Goal: Entertainment & Leisure: Consume media (video, audio)

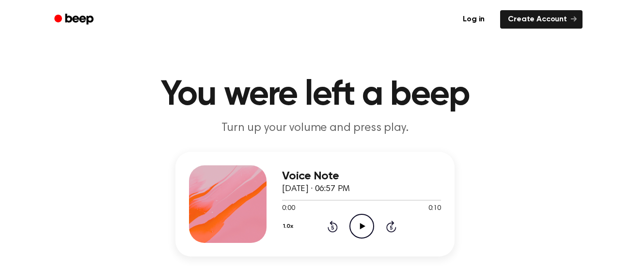
click at [361, 223] on icon "Play Audio" at bounding box center [361, 226] width 25 height 25
click at [485, 129] on p "Turn up your volume and press play." at bounding box center [315, 128] width 372 height 16
click at [360, 222] on icon "Play Audio" at bounding box center [361, 226] width 25 height 25
click at [363, 233] on icon "Play Audio" at bounding box center [361, 226] width 25 height 25
click at [356, 219] on icon "Play Audio" at bounding box center [361, 226] width 25 height 25
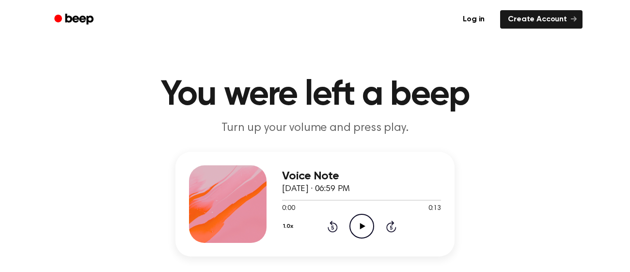
click at [249, 78] on h1 "You were left a beep" at bounding box center [315, 95] width 496 height 35
click at [369, 237] on icon "Play Audio" at bounding box center [361, 226] width 25 height 25
click at [357, 232] on icon "Play Audio" at bounding box center [361, 226] width 25 height 25
click at [353, 222] on icon "Play Audio" at bounding box center [361, 226] width 25 height 25
click at [346, 221] on div "1.0x Rewind 5 seconds Play Audio Skip 5 seconds" at bounding box center [361, 226] width 159 height 25
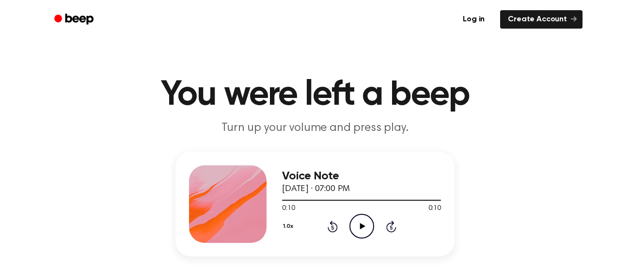
click at [351, 220] on circle at bounding box center [362, 226] width 24 height 24
click at [352, 233] on circle at bounding box center [362, 226] width 24 height 24
click at [349, 218] on icon "Play Audio" at bounding box center [361, 226] width 25 height 25
click at [349, 218] on icon "Pause Audio" at bounding box center [361, 226] width 25 height 25
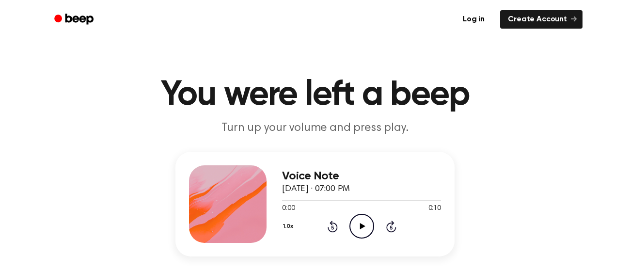
click at [349, 218] on icon "Play Audio" at bounding box center [361, 226] width 25 height 25
click at [365, 226] on icon "Play Audio" at bounding box center [361, 226] width 25 height 25
click at [289, 176] on h3 "Voice Note" at bounding box center [361, 176] width 159 height 13
click at [358, 228] on icon "Play Audio" at bounding box center [361, 226] width 25 height 25
click at [369, 217] on icon "Play Audio" at bounding box center [361, 226] width 25 height 25
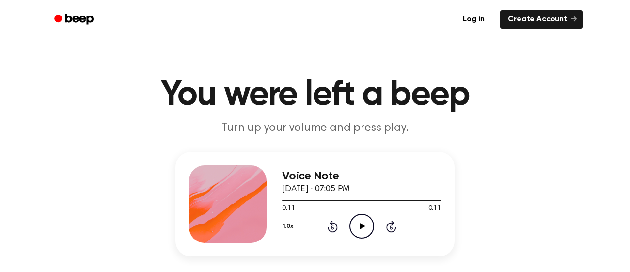
click at [369, 217] on icon "Play Audio" at bounding box center [361, 226] width 25 height 25
click at [255, 91] on h1 "You were left a beep" at bounding box center [315, 95] width 496 height 35
click at [356, 228] on icon "Play Audio" at bounding box center [361, 226] width 25 height 25
click at [363, 220] on icon "Play Audio" at bounding box center [361, 226] width 25 height 25
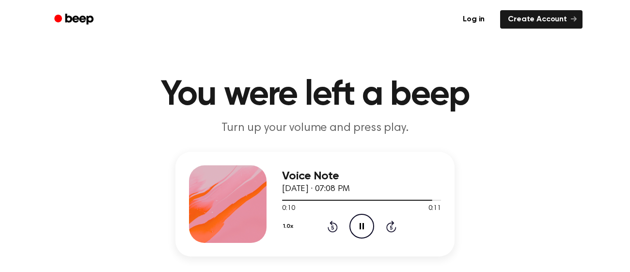
click at [368, 222] on icon "Pause Audio" at bounding box center [361, 226] width 25 height 25
click at [370, 225] on icon "Play Audio" at bounding box center [361, 226] width 25 height 25
click at [352, 235] on circle at bounding box center [362, 226] width 24 height 24
